Goal: Information Seeking & Learning: Learn about a topic

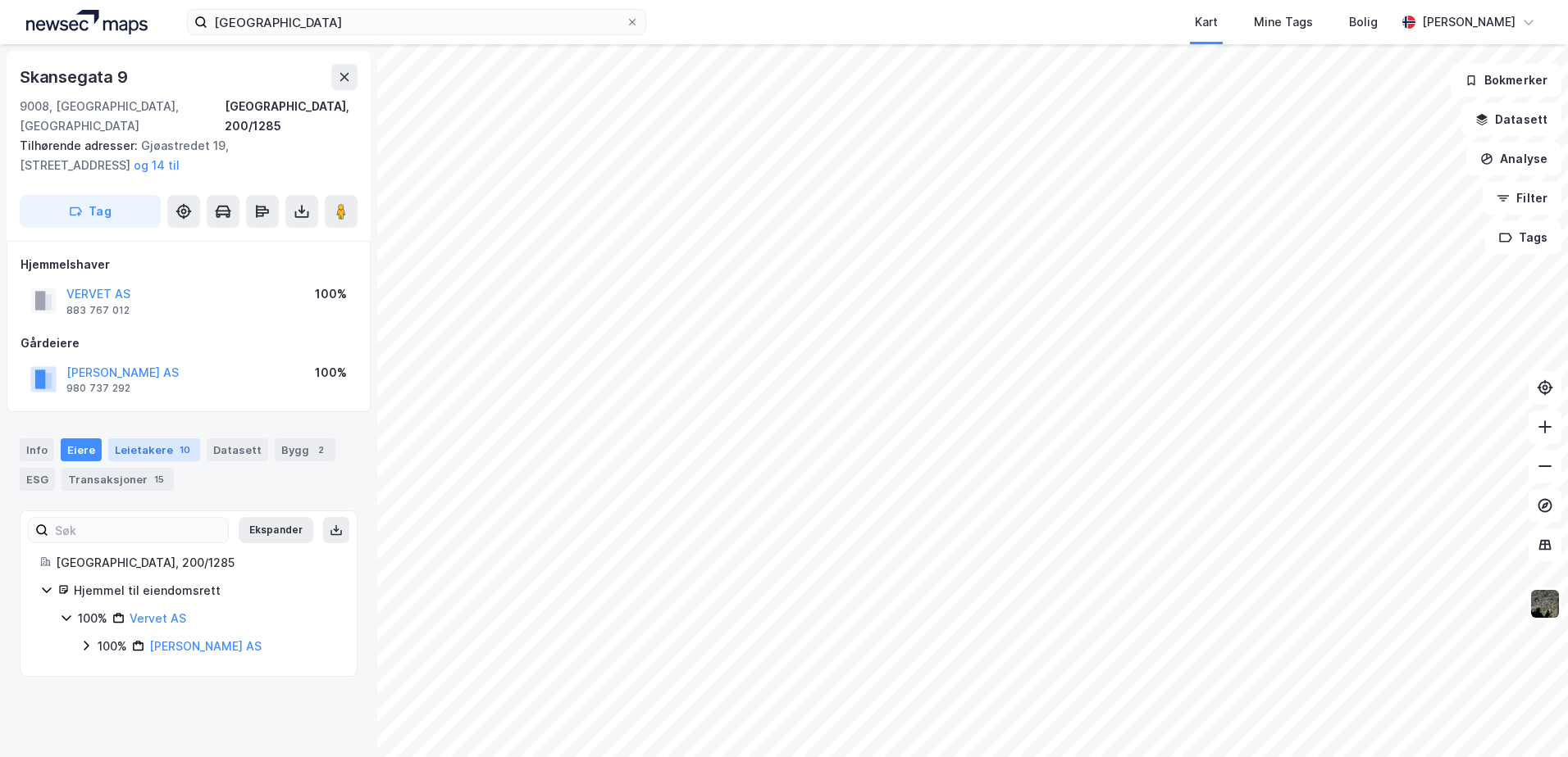
click at [137, 438] on div "Leietakere 10" at bounding box center [154, 449] width 92 height 23
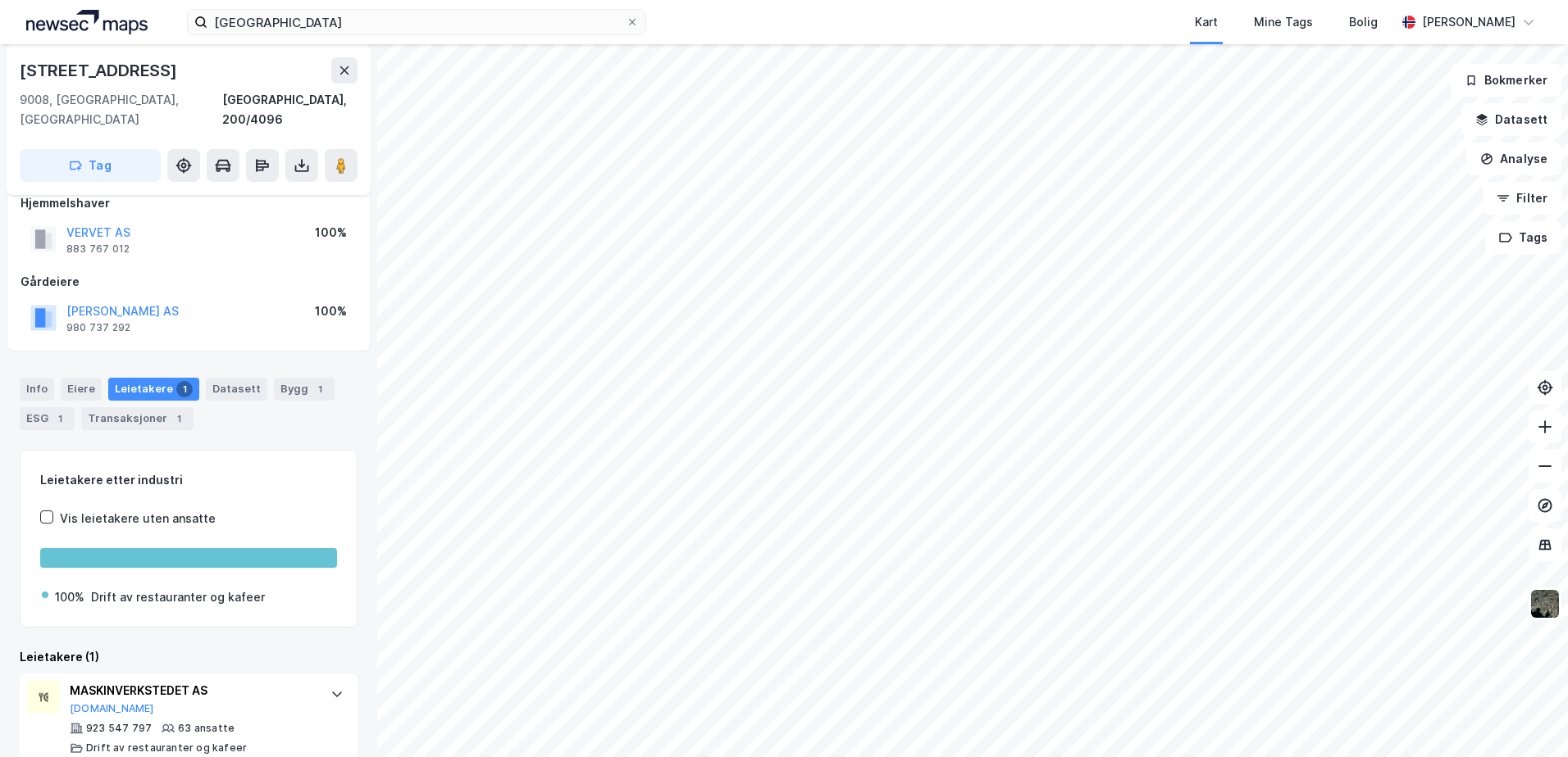
scroll to position [27, 0]
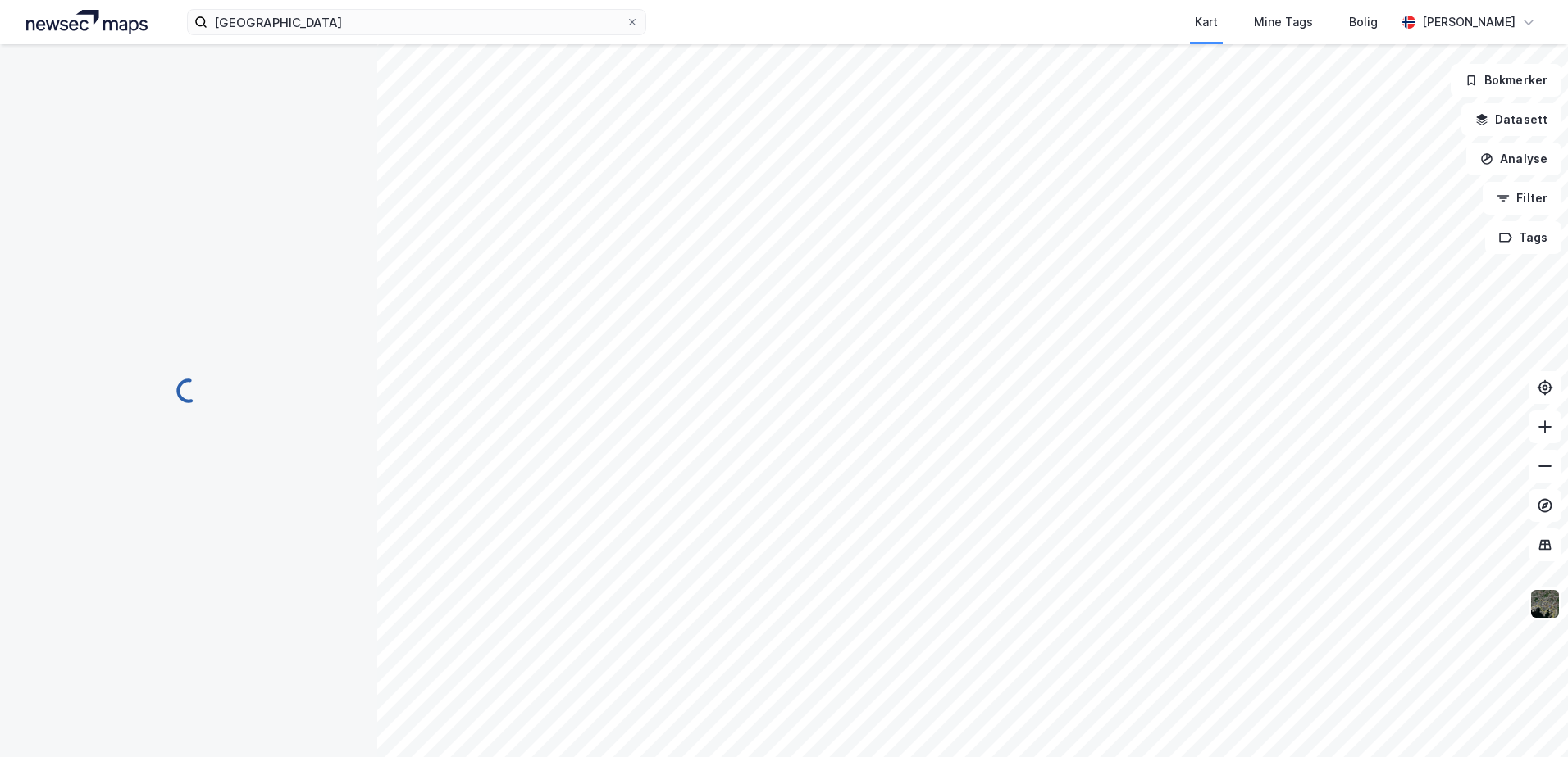
scroll to position [27, 0]
